Goal: Check status: Check status

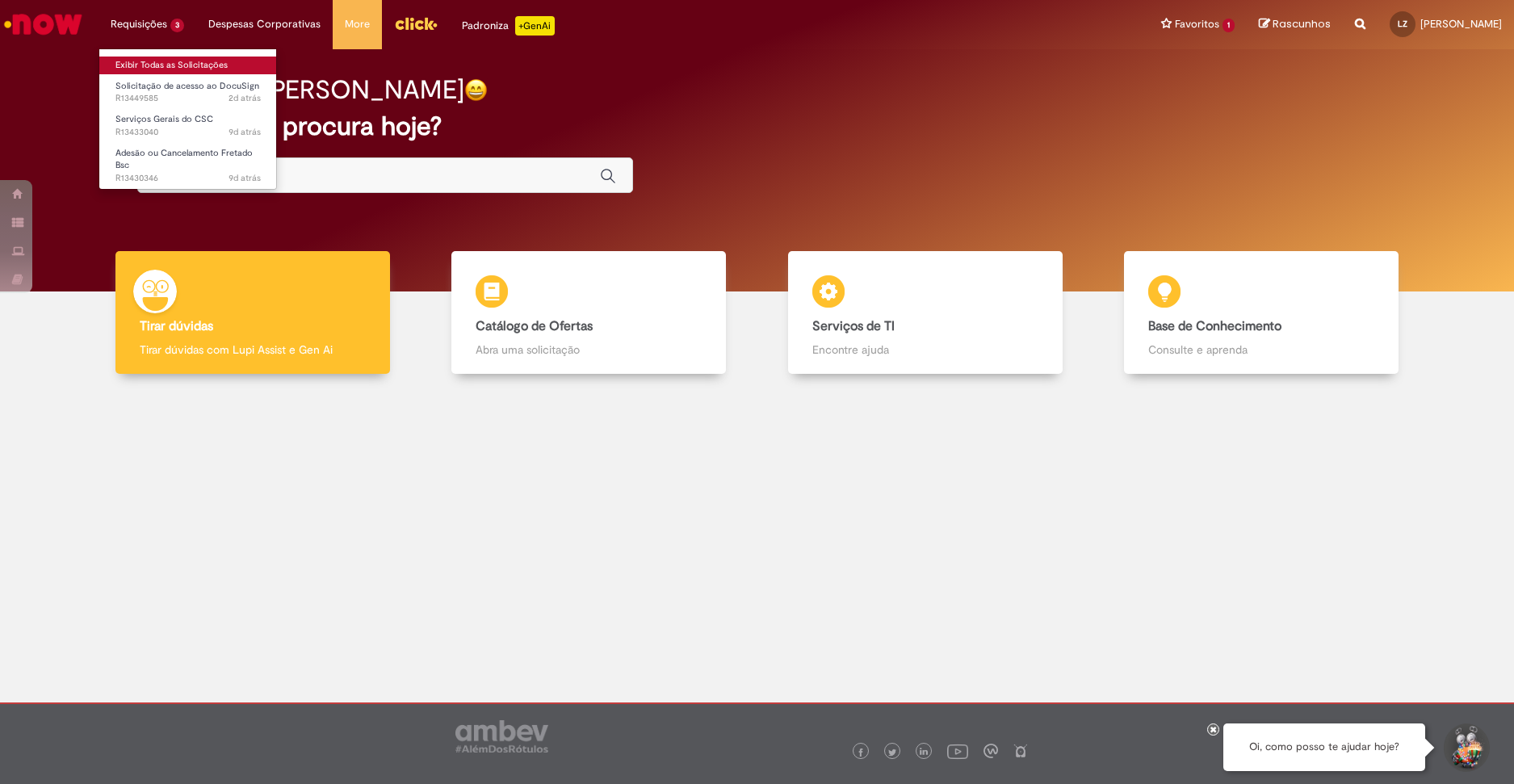
click at [158, 58] on link "Exibir Todas as Solicitações" at bounding box center [188, 65] width 178 height 18
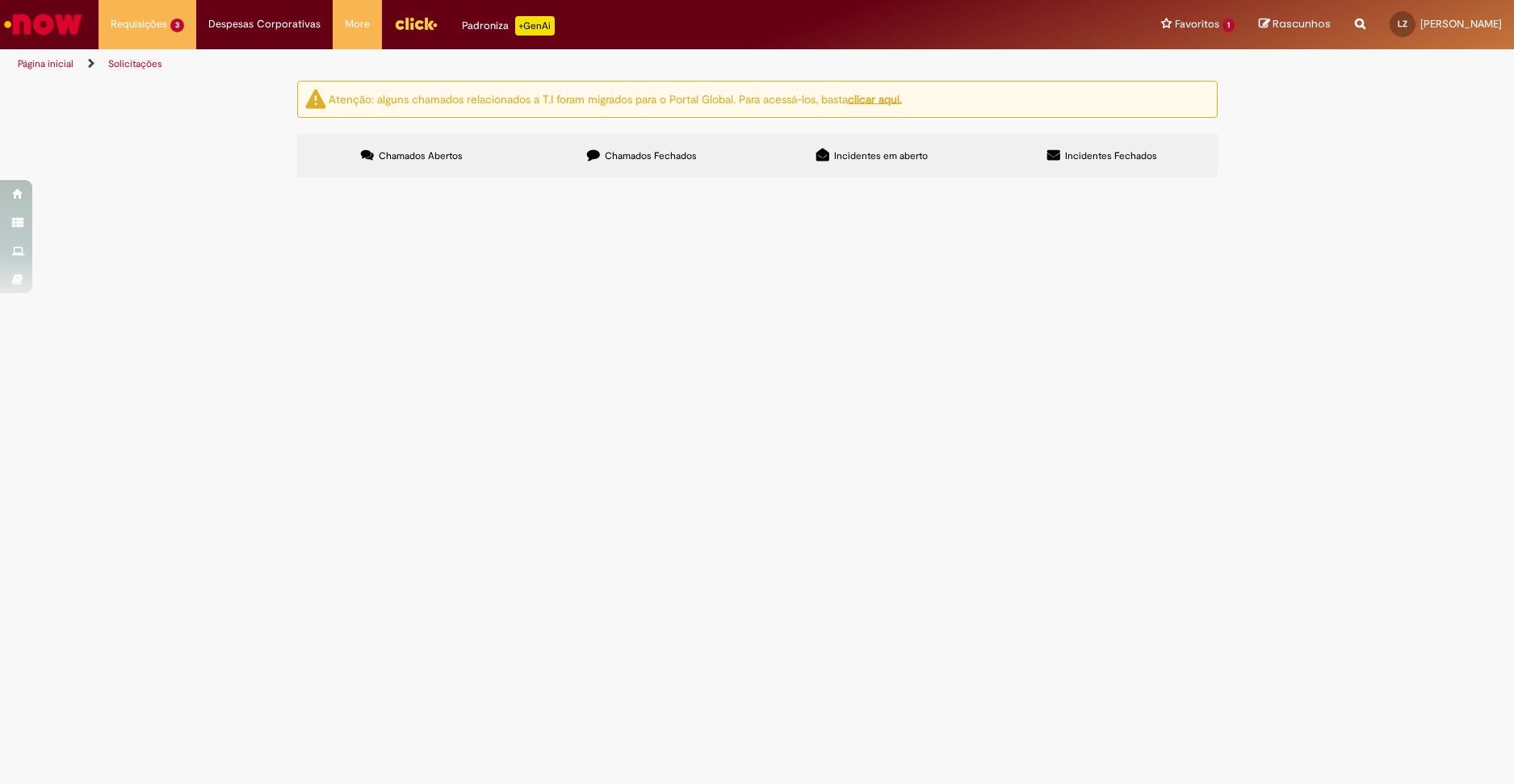
click at [691, 162] on label "Chamados Fechados" at bounding box center [642, 156] width 230 height 44
click at [0, 0] on span "Solicitação e Recuperação de Acessos" at bounding box center [0, 0] width 0 height 0
click at [0, 0] on span "R13439336" at bounding box center [0, 0] width 0 height 0
click at [0, 0] on span "Solicitação e Recuperação de Acessos" at bounding box center [0, 0] width 0 height 0
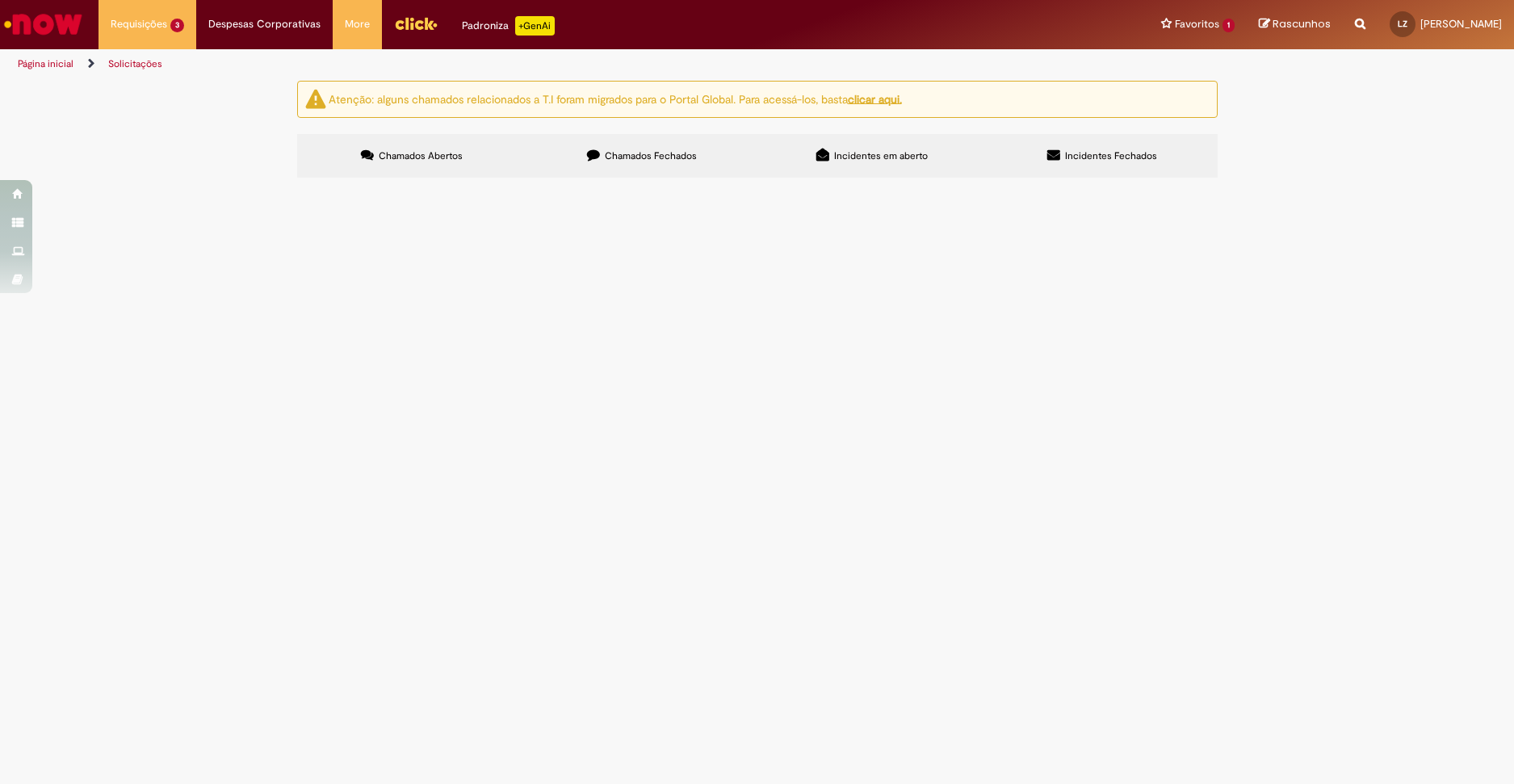
click at [0, 0] on span "Solicito acesso ao sistema para desempenhar minhas demandas." at bounding box center [0, 0] width 0 height 0
click at [0, 0] on td at bounding box center [0, 0] width 0 height 0
click at [0, 0] on span "Expirado" at bounding box center [0, 0] width 0 height 0
click at [0, 0] on div "Encerrado" at bounding box center [0, 0] width 0 height 0
click at [0, 0] on th "Encerrado" at bounding box center [0, 0] width 0 height 0
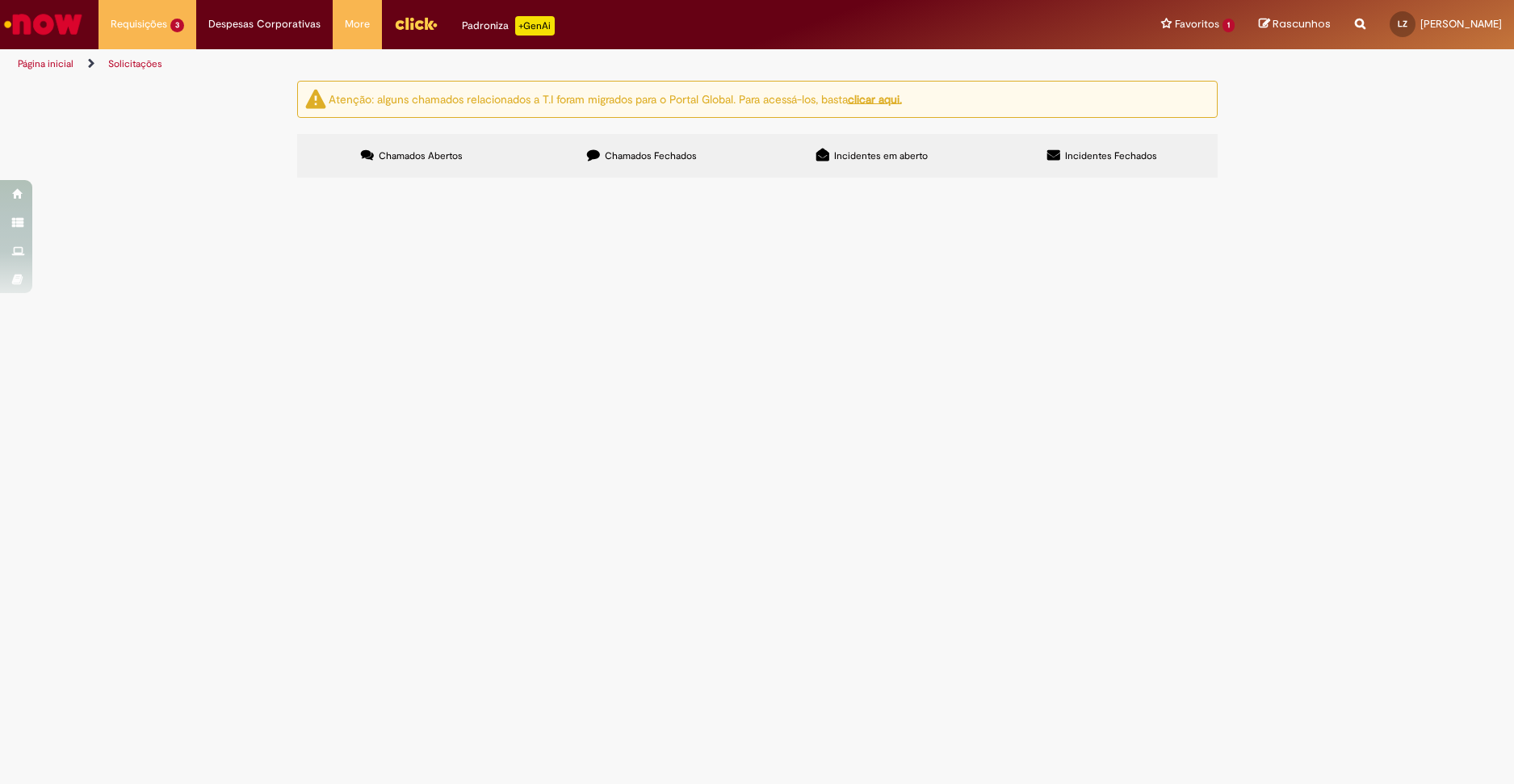
click at [0, 0] on td "Solicito acesso ao sistema para desempenhar minhas demandas." at bounding box center [0, 0] width 0 height 0
click at [0, 0] on span "Solicito acesso ao sistema para desempenhar minhas demandas." at bounding box center [0, 0] width 0 height 0
click at [0, 0] on td "Solicitação e Recuperação de Acessos" at bounding box center [0, 0] width 0 height 0
click at [0, 0] on span "Solicitação e Recuperação de Acessos" at bounding box center [0, 0] width 0 height 0
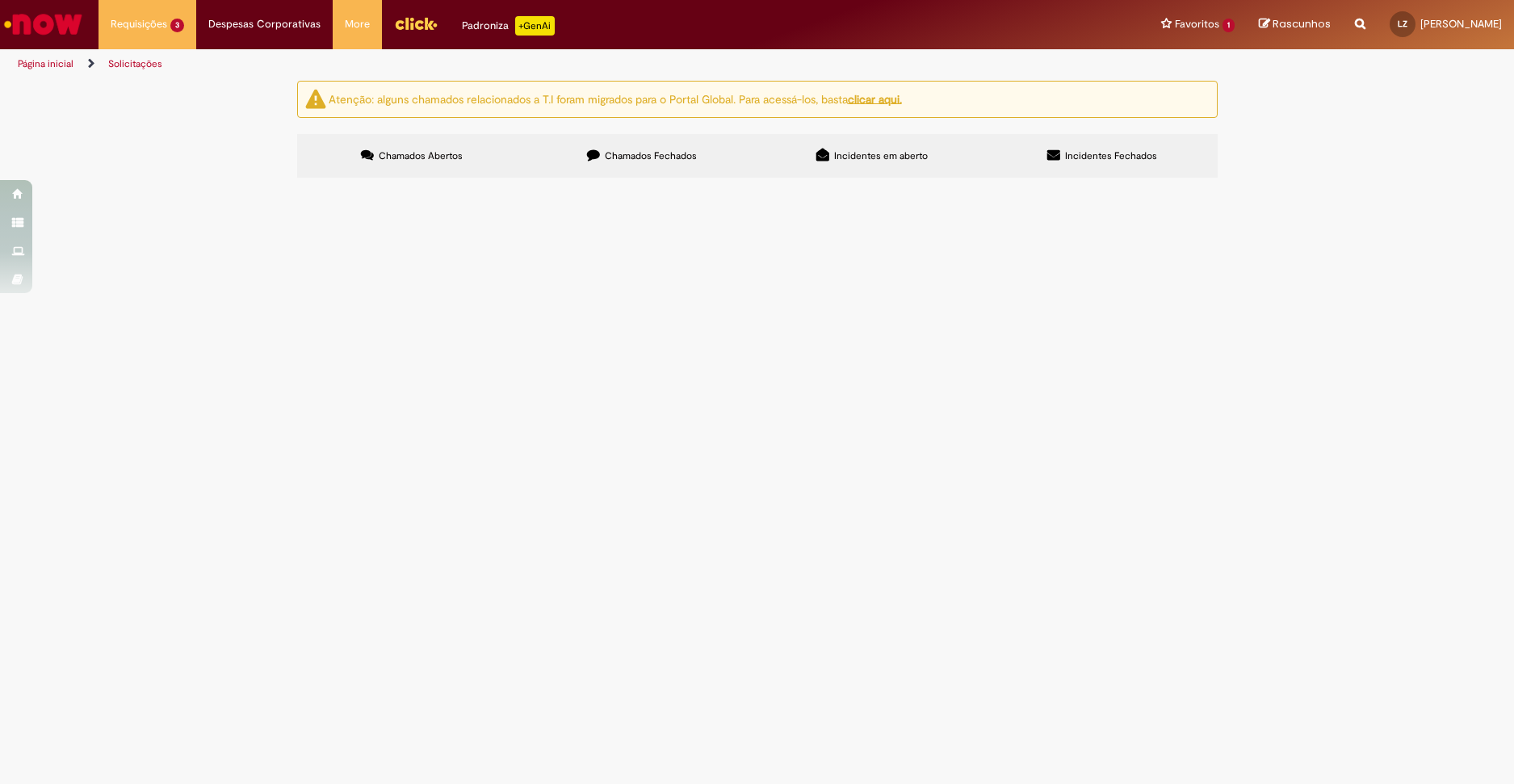
click at [436, 303] on main "Solicitações Atenção: alguns chamados relacionados a T.I foram migrados para o …" at bounding box center [757, 432] width 1514 height 704
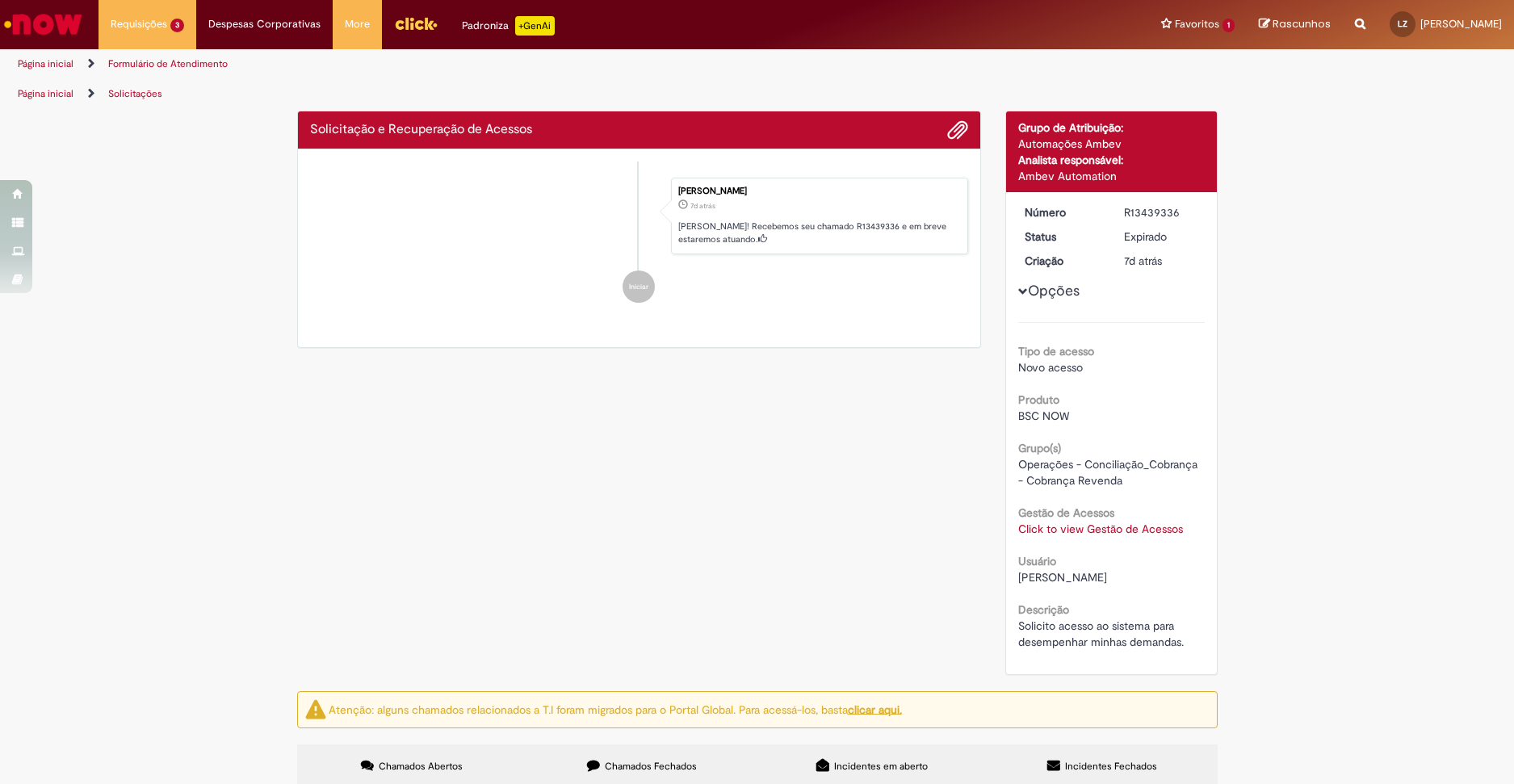
click at [361, 300] on li "Iniciar" at bounding box center [639, 286] width 659 height 32
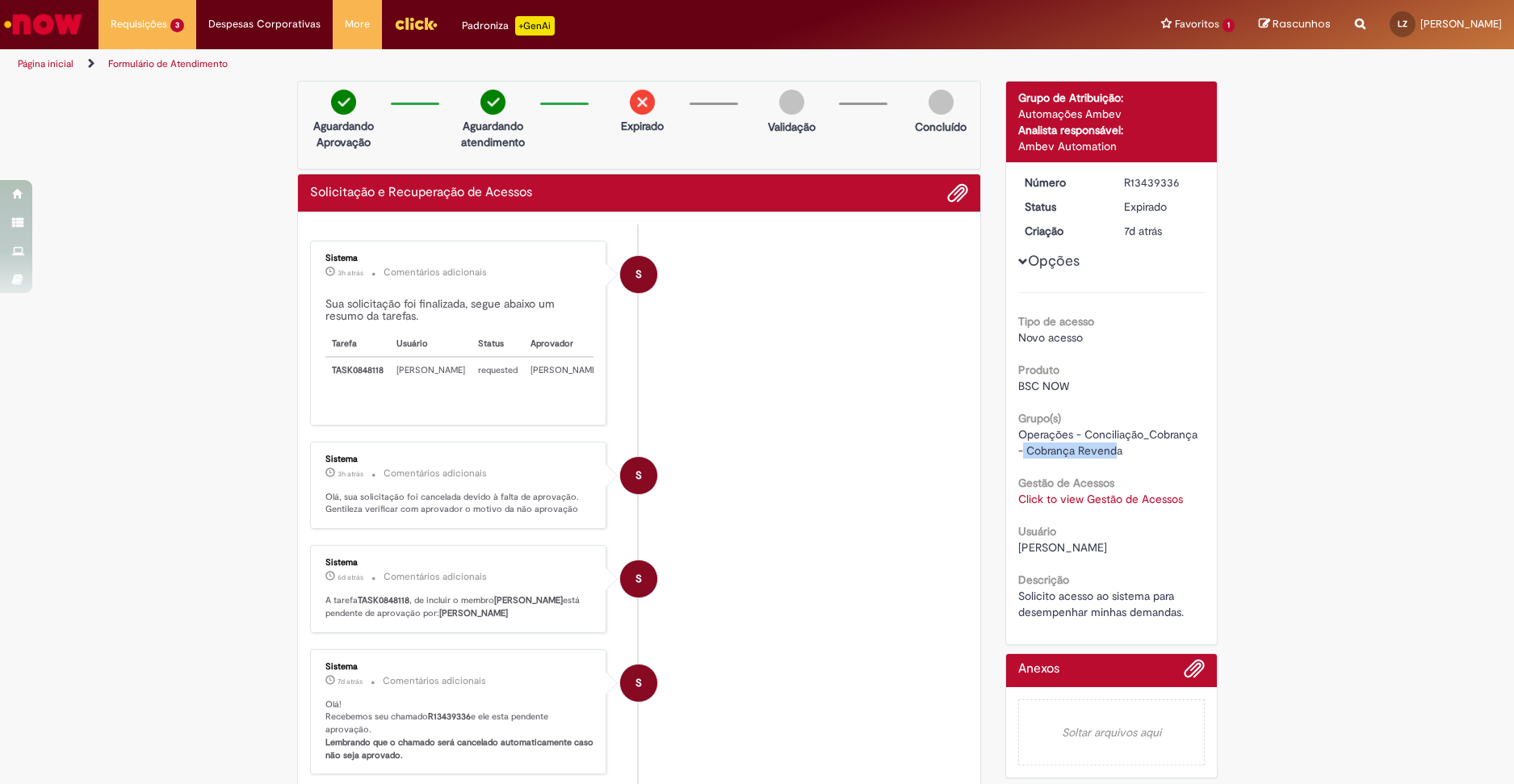
drag, startPoint x: 1098, startPoint y: 457, endPoint x: 1015, endPoint y: 447, distance: 83.6
click at [1019, 447] on span "Operações - Conciliação_Cobrança - Cobrança Revenda" at bounding box center [1110, 443] width 183 height 31
click at [1158, 484] on div "Gestão de Acessos Click to view Gestão de Acessos Click to view Gestão de Acess…" at bounding box center [1112, 488] width 187 height 36
click at [1148, 495] on link "Click to view Gestão de Acessos" at bounding box center [1100, 499] width 165 height 15
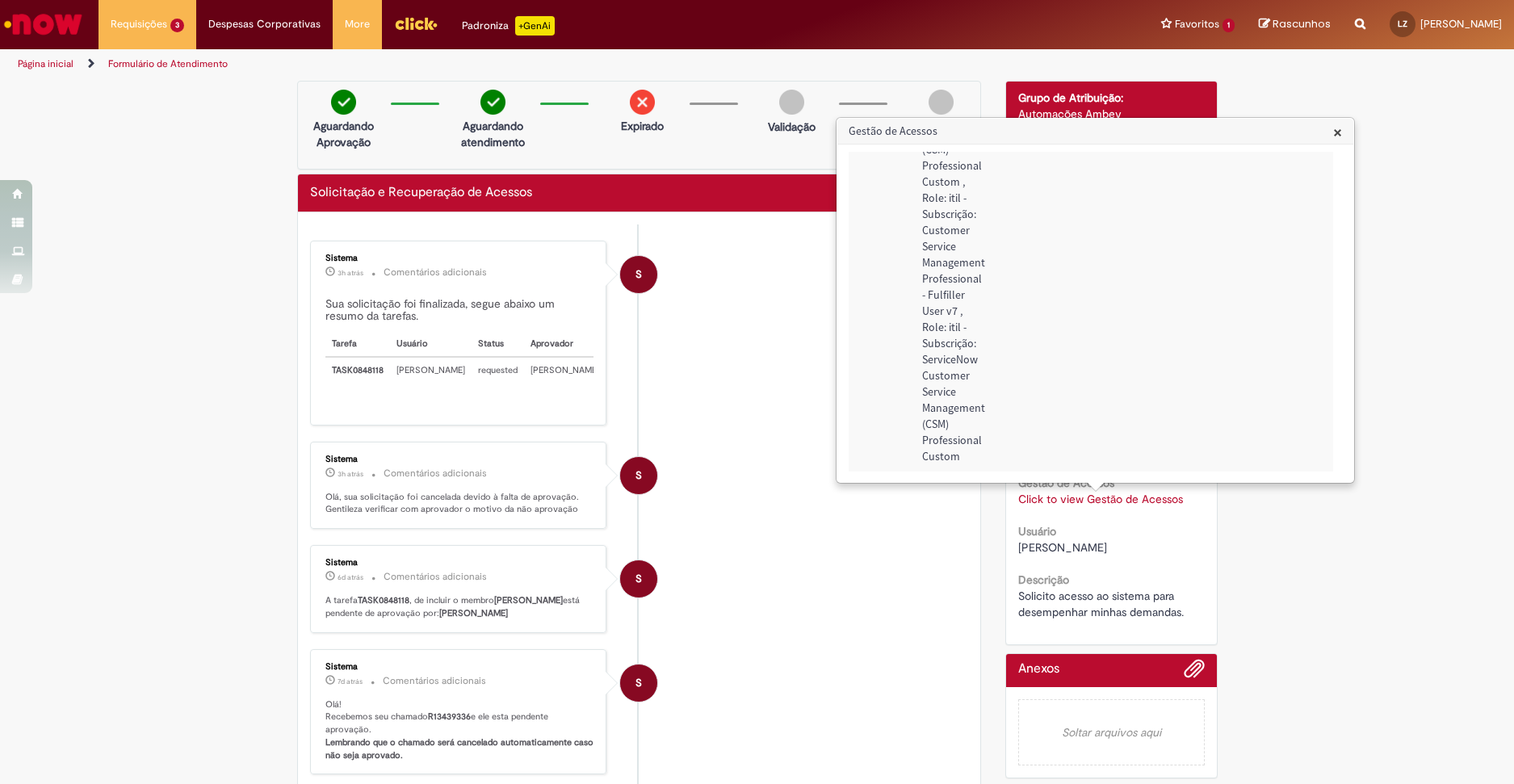
scroll to position [297, 229]
click at [1344, 128] on h3 "Gestão de Acessos" at bounding box center [1095, 132] width 516 height 26
click at [1335, 133] on span "×" at bounding box center [1337, 132] width 9 height 22
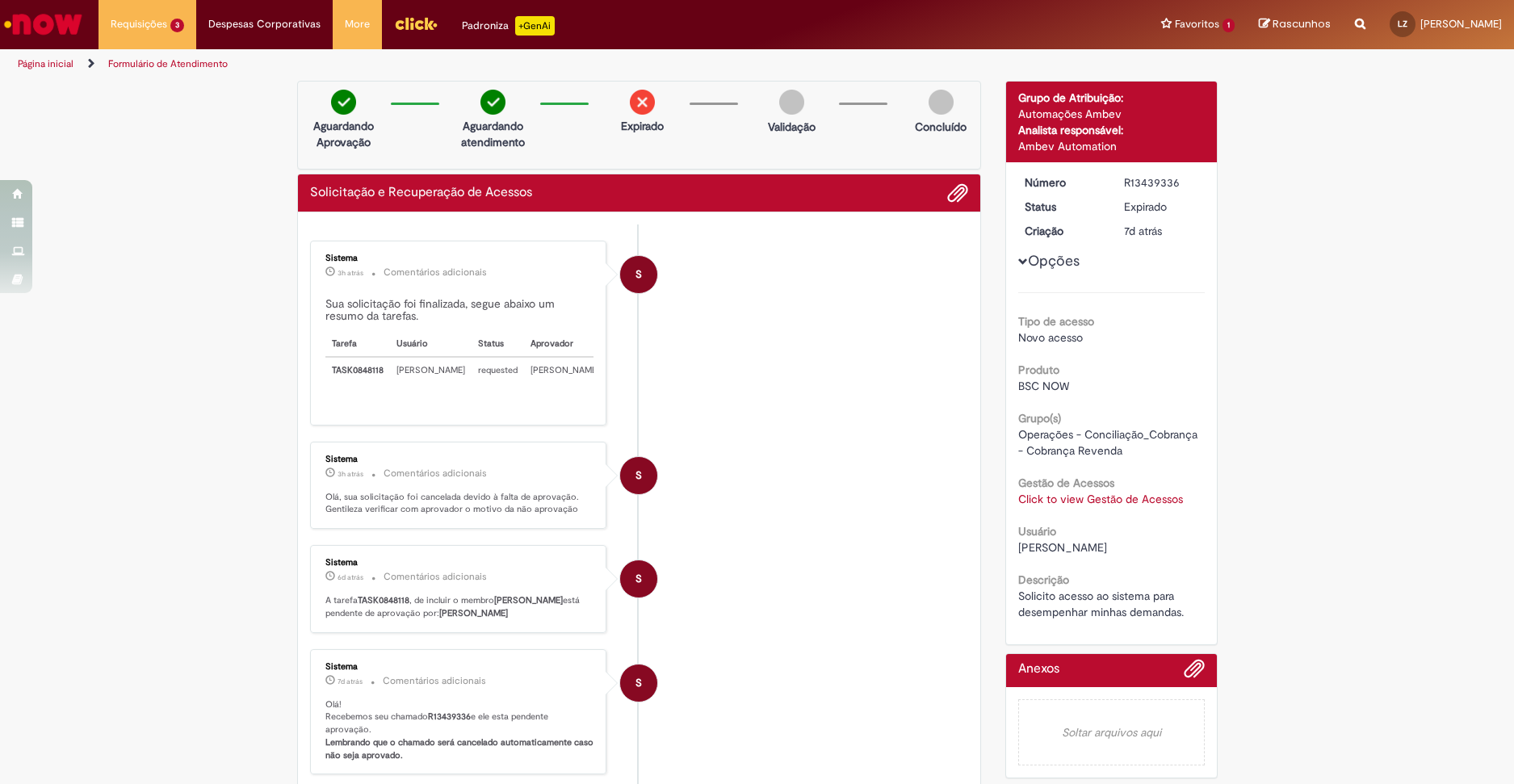
click at [779, 388] on li "S Sistema 3h atrás 3 horas atrás Comentários adicionais Sua solicitação foi fin…" at bounding box center [639, 333] width 659 height 185
click at [0, 0] on button "Opções" at bounding box center [0, 0] width 0 height 0
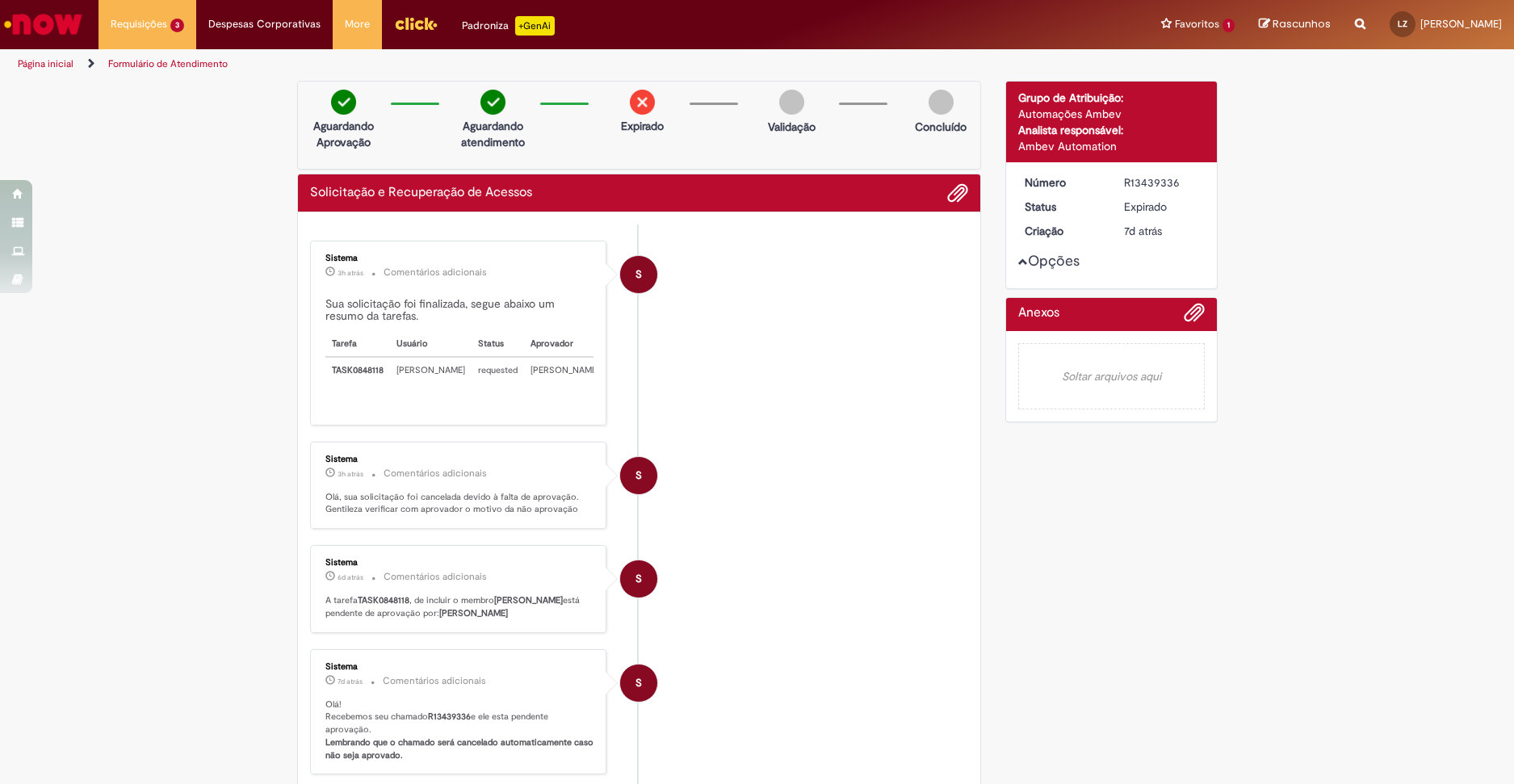
click at [0, 0] on button "Opções" at bounding box center [0, 0] width 0 height 0
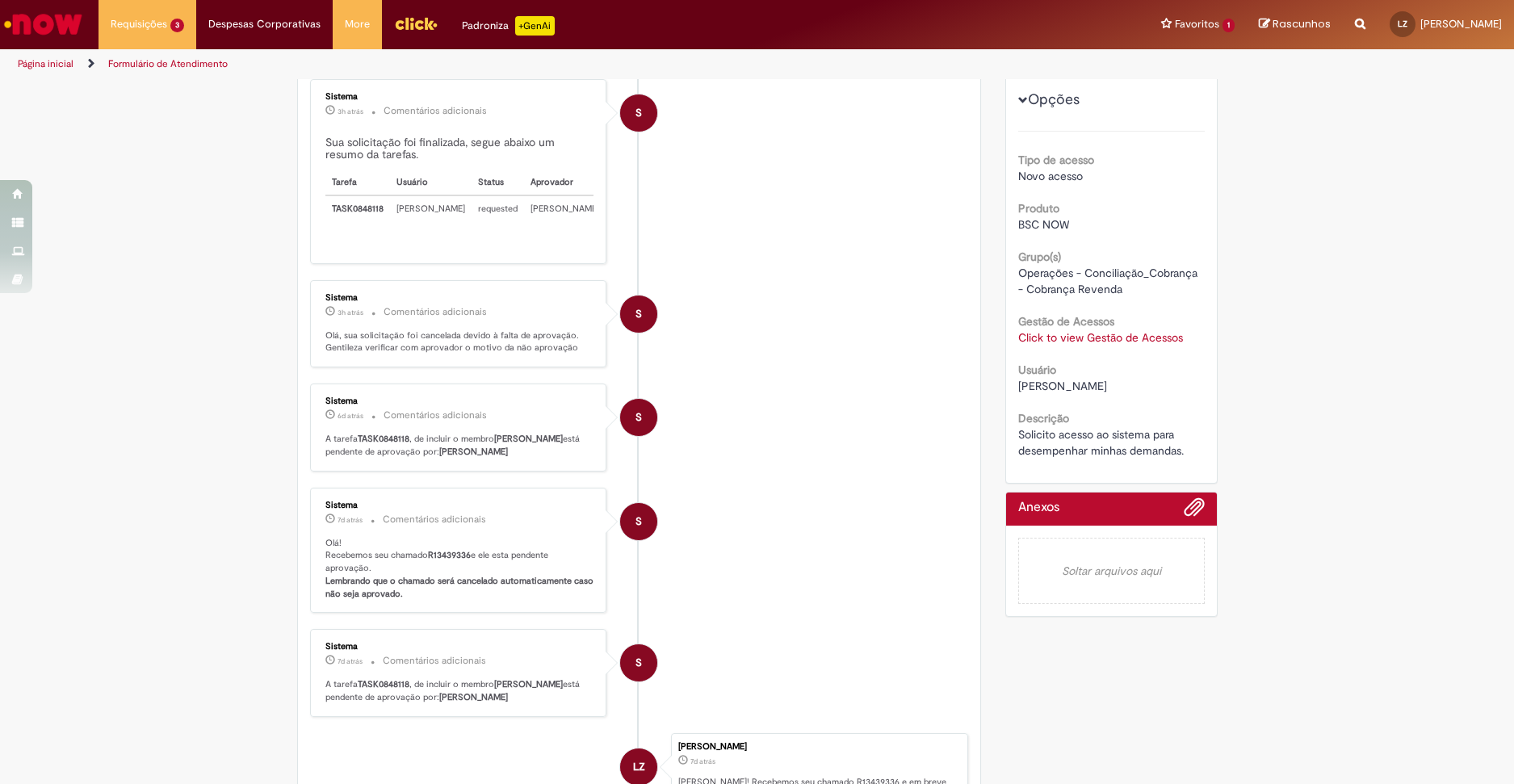
scroll to position [404, 0]
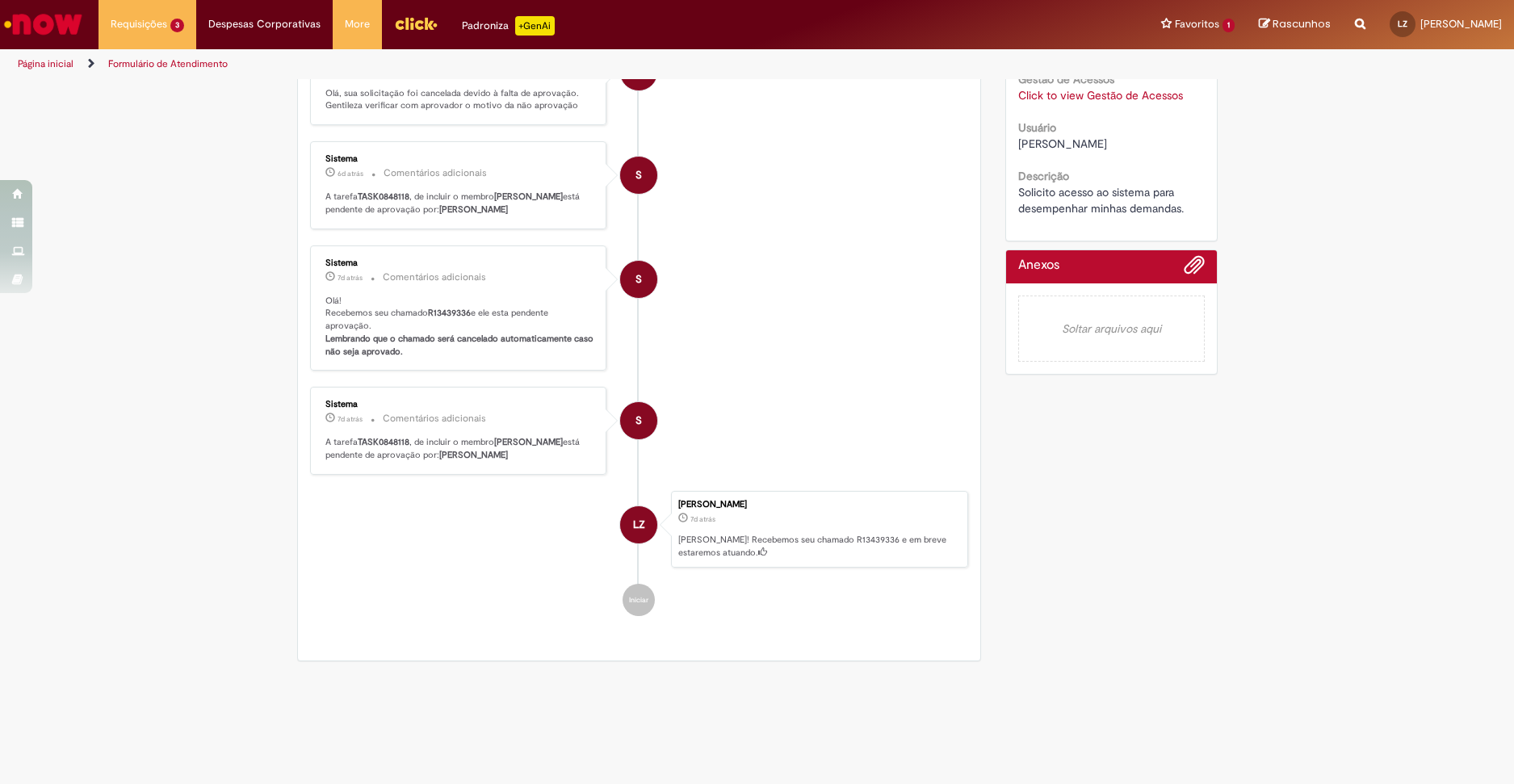
drag, startPoint x: 559, startPoint y: 482, endPoint x: 450, endPoint y: 489, distance: 109.2
click at [450, 470] on div "Sistema 7d atrás 7 dias atrás Comentários adicionais A tarefa TASK0848118 , de …" at bounding box center [459, 431] width 288 height 78
click at [458, 501] on ul "S Sistema 3h atrás 3 horas atrás Comentários adicionais Sua solicitação foi fin…" at bounding box center [639, 227] width 659 height 812
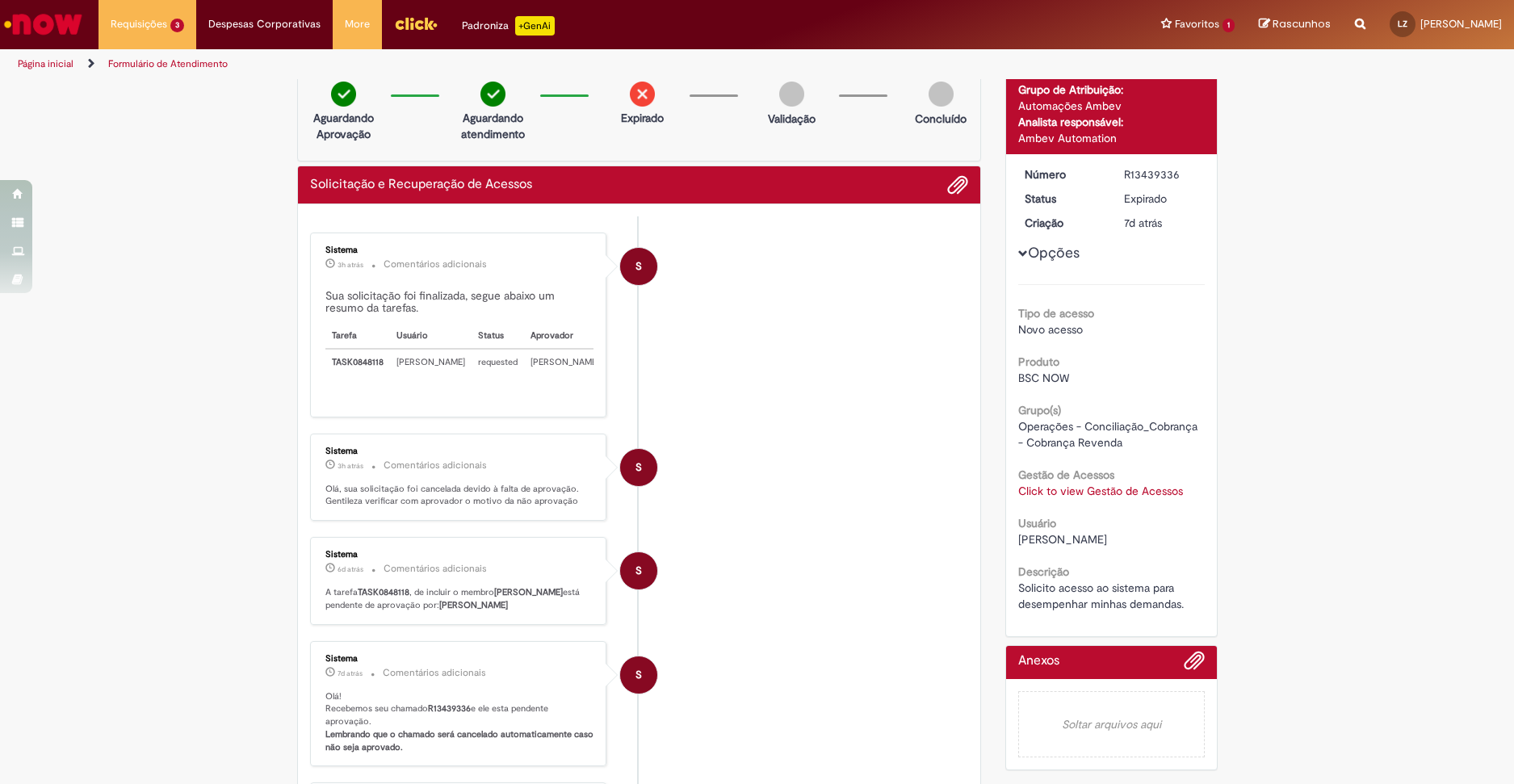
scroll to position [0, 0]
